Goal: Book appointment/travel/reservation

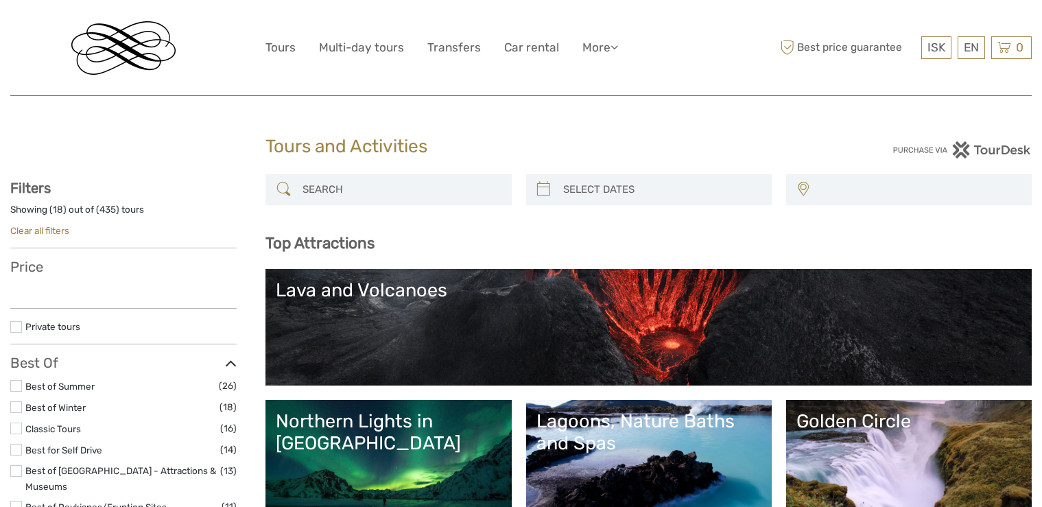
select select
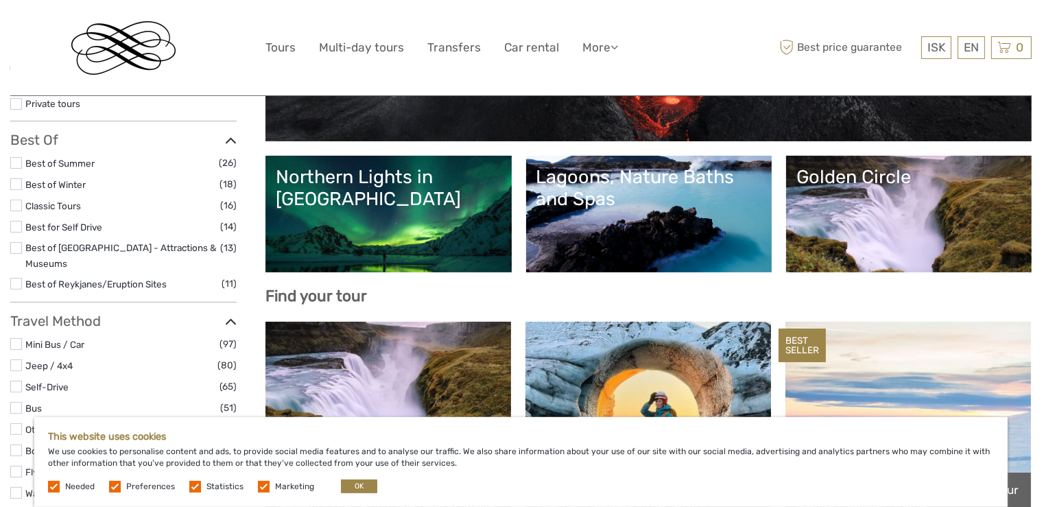
scroll to position [217, 0]
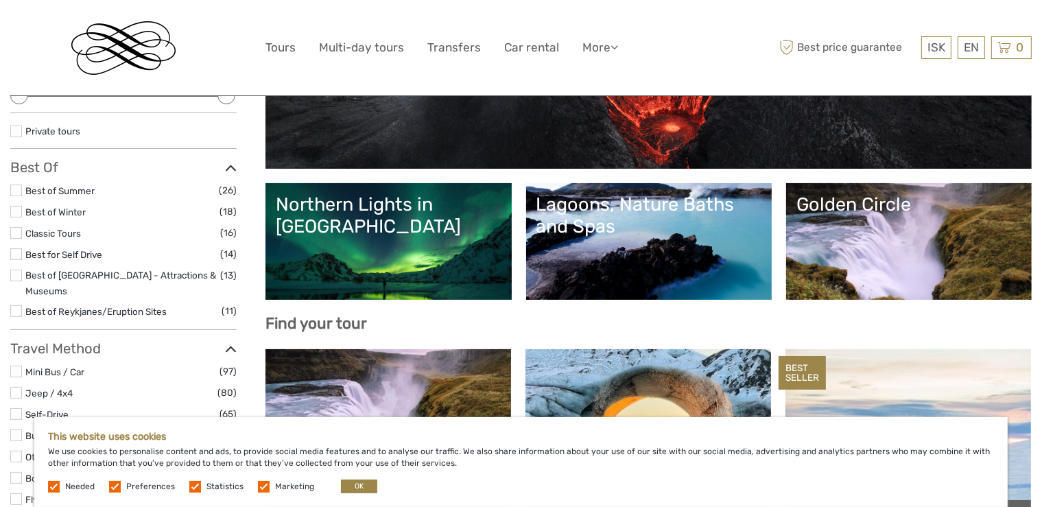
click at [429, 238] on link "Northern Lights in [GEOGRAPHIC_DATA]" at bounding box center [388, 242] width 225 height 96
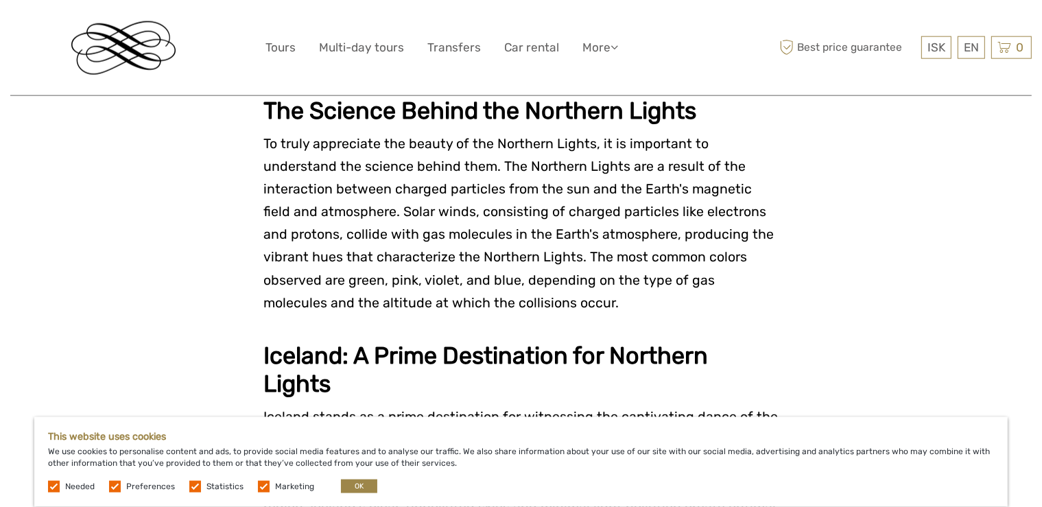
scroll to position [1087, 0]
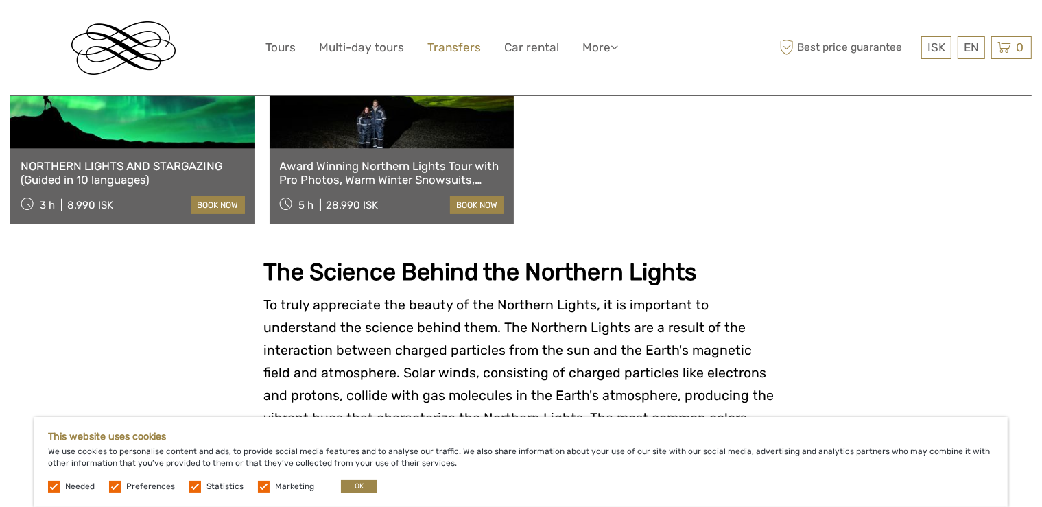
click at [458, 40] on link "Transfers" at bounding box center [455, 48] width 54 height 20
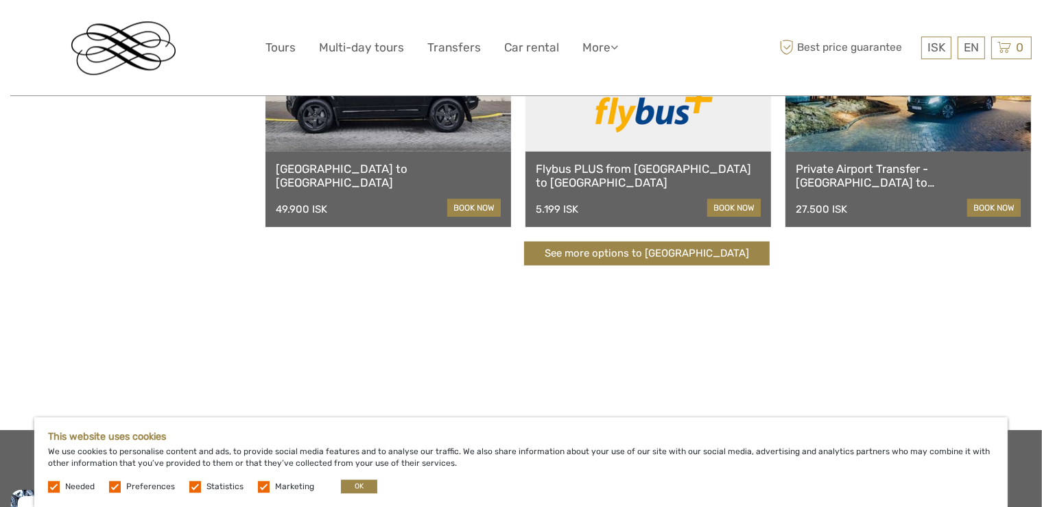
scroll to position [507, 0]
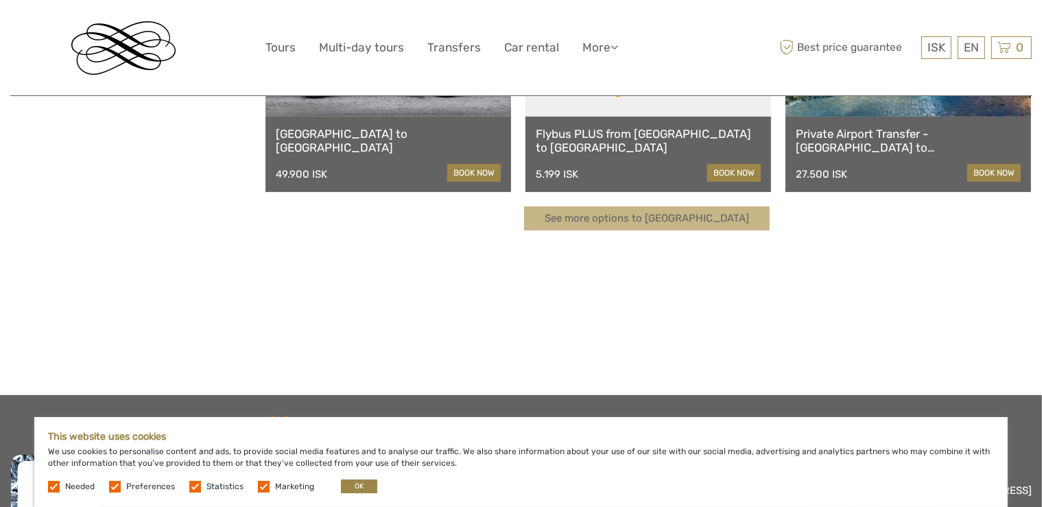
click at [705, 211] on link "See more options to Keflavík airport" at bounding box center [647, 219] width 246 height 24
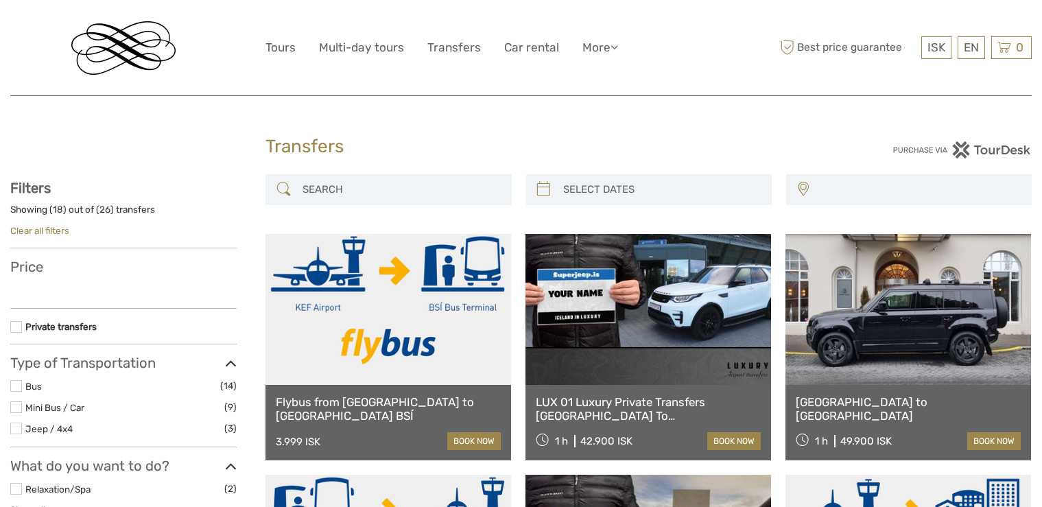
select select
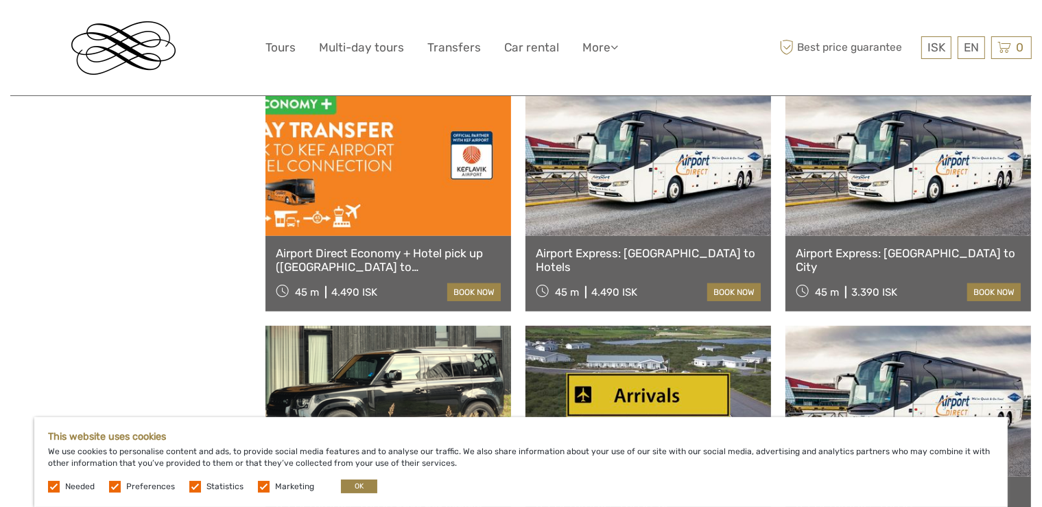
scroll to position [797, 0]
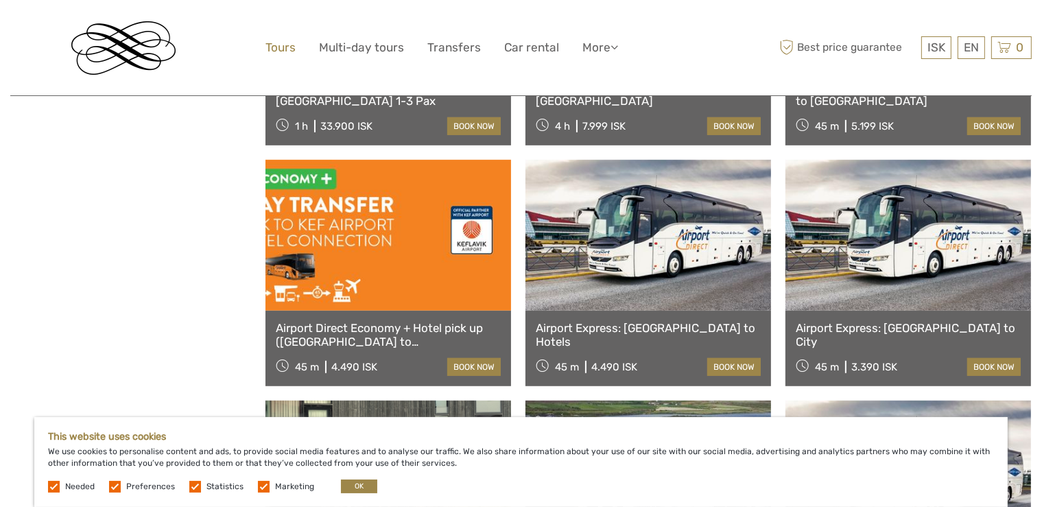
click at [286, 47] on link "Tours" at bounding box center [281, 48] width 30 height 20
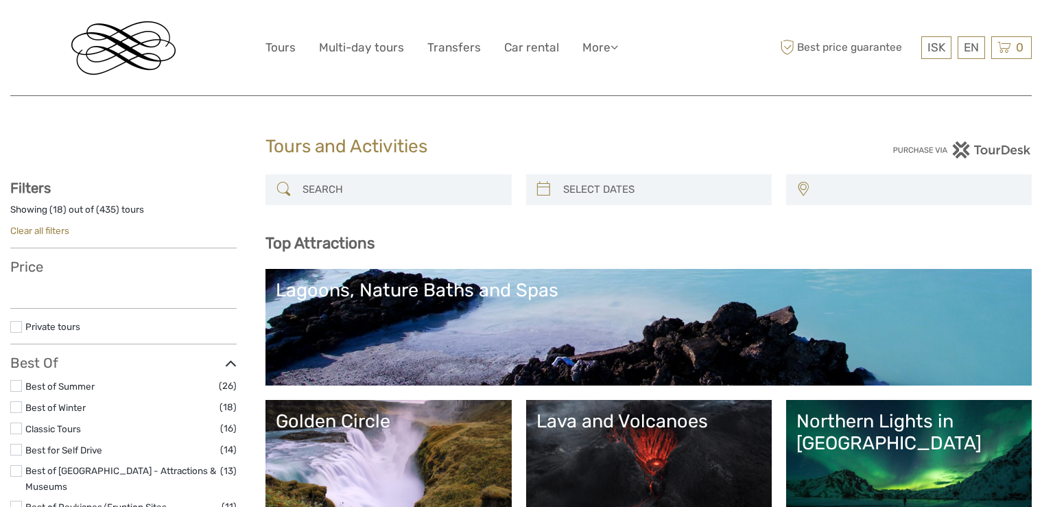
select select
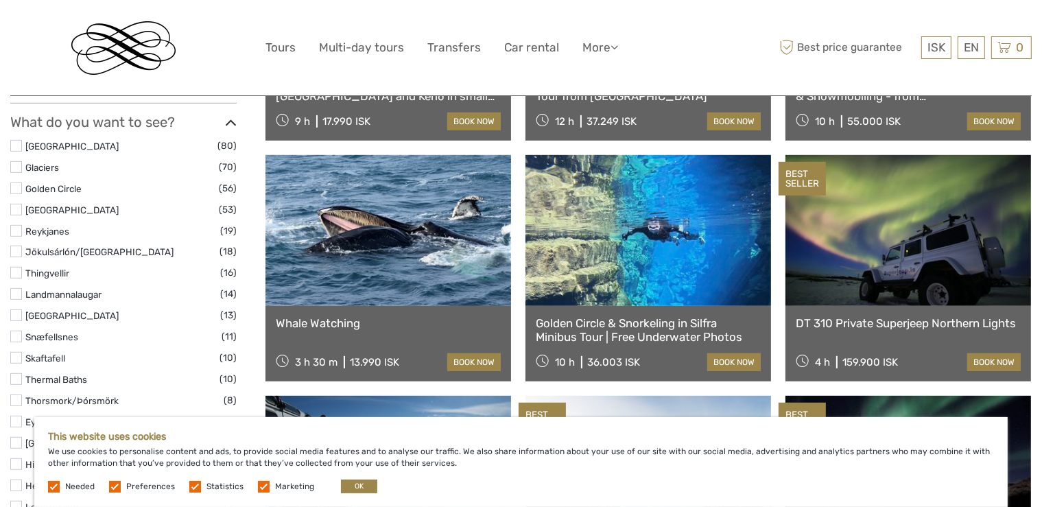
scroll to position [725, 0]
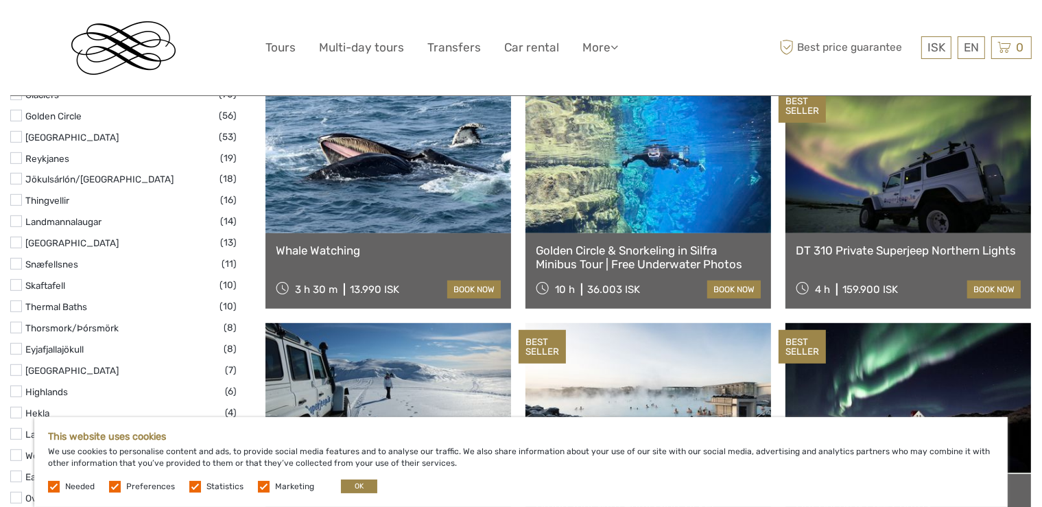
click at [414, 163] on link at bounding box center [389, 157] width 246 height 151
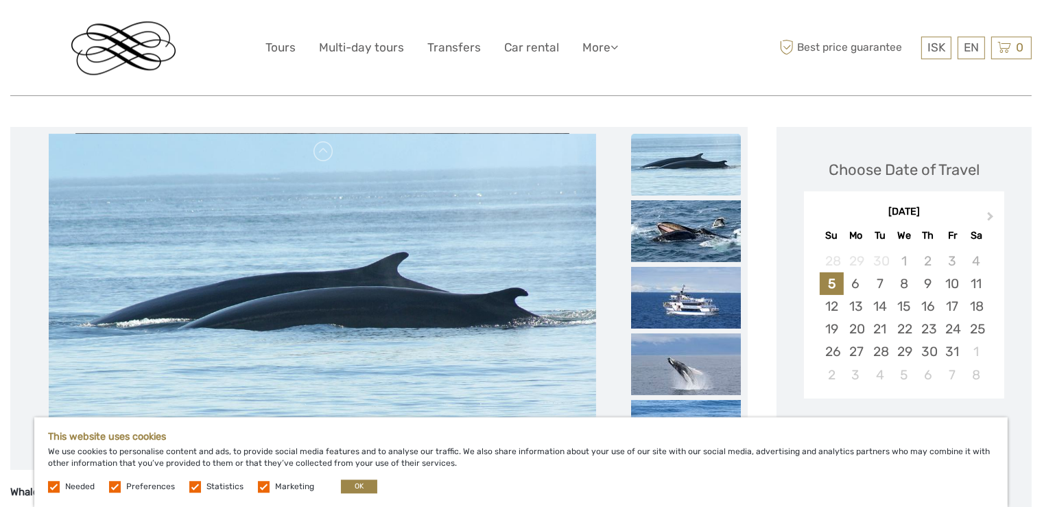
scroll to position [145, 0]
click at [992, 220] on button "Next Month" at bounding box center [992, 220] width 22 height 22
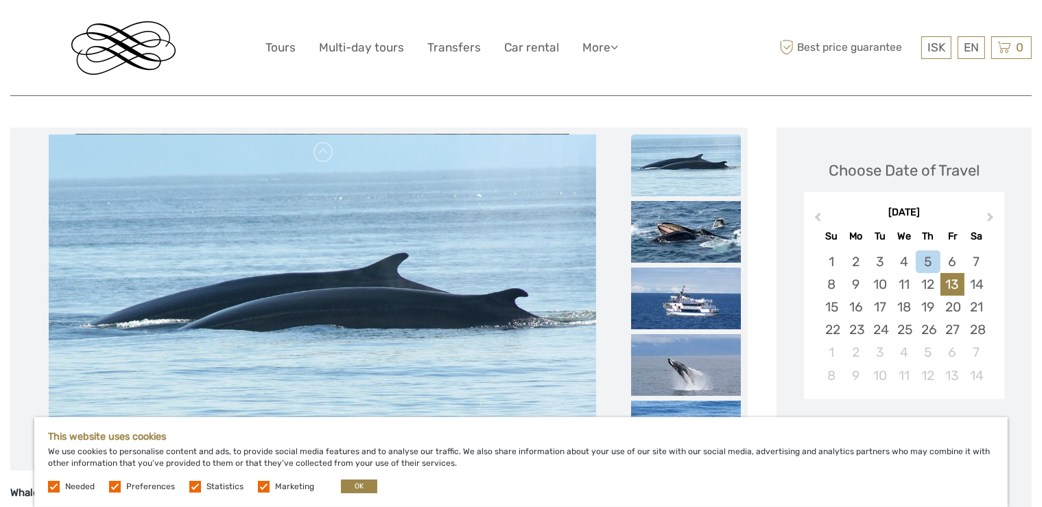
click at [952, 285] on div "13" at bounding box center [953, 284] width 24 height 23
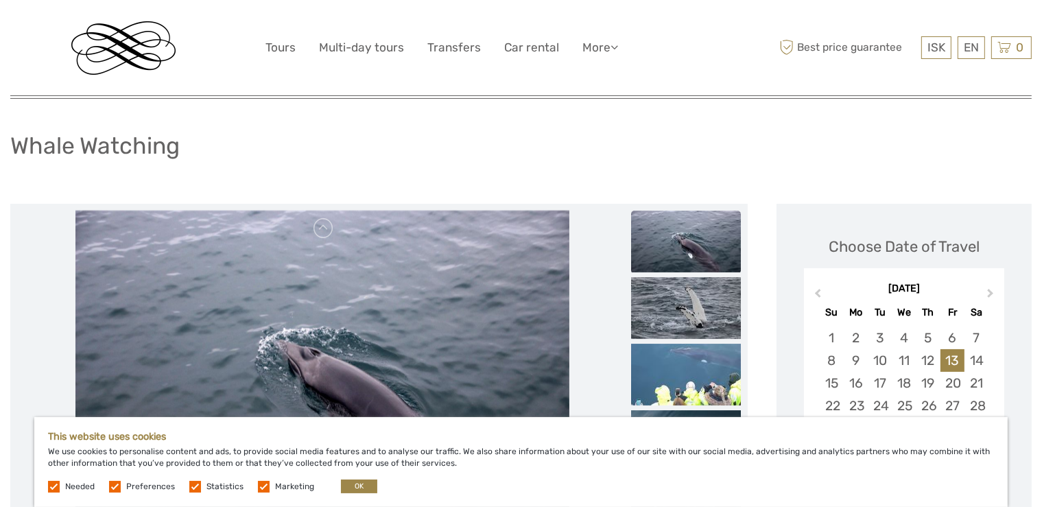
scroll to position [0, 0]
